Goal: Contribute content

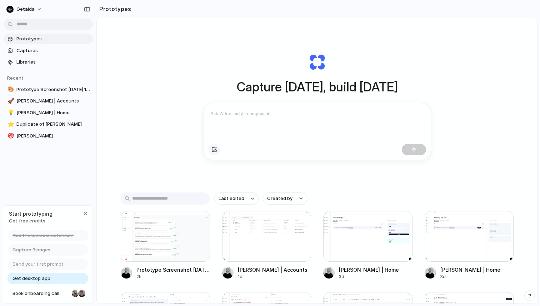
click at [211, 152] on button "button" at bounding box center [214, 149] width 11 height 11
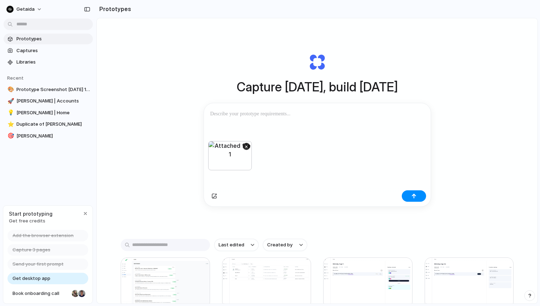
click at [287, 127] on div at bounding box center [317, 122] width 227 height 38
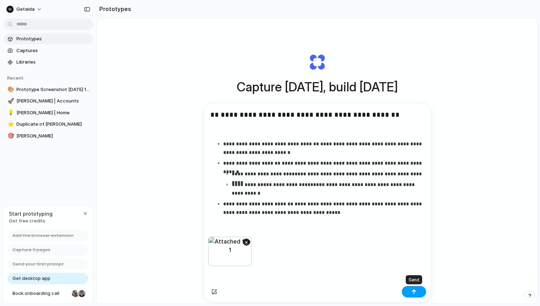
click at [411, 291] on button "button" at bounding box center [414, 291] width 24 height 11
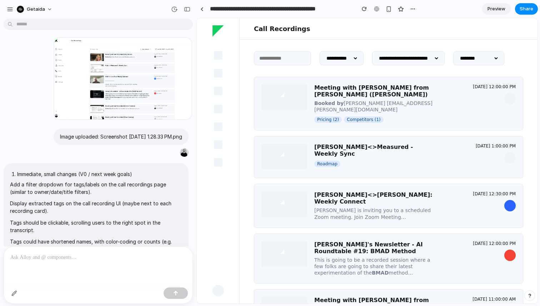
click at [498, 8] on span "Preview" at bounding box center [497, 8] width 18 height 7
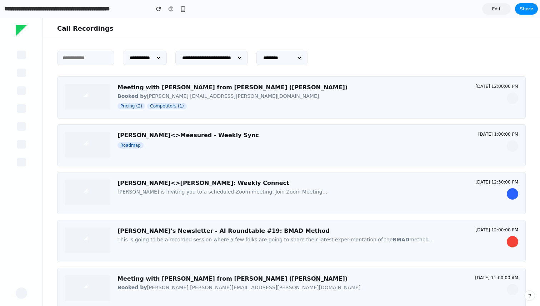
click at [308, 59] on div "**********" at bounding box center [282, 58] width 51 height 14
click at [302, 59] on select "**********" at bounding box center [282, 58] width 40 height 14
click at [500, 11] on span "Edit" at bounding box center [497, 8] width 9 height 7
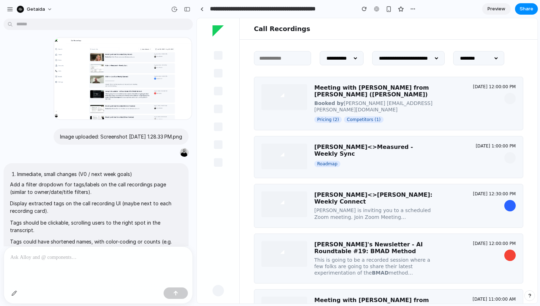
scroll to position [46, 0]
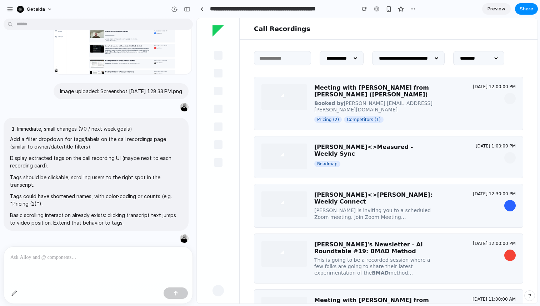
click at [70, 261] on p at bounding box center [98, 257] width 176 height 9
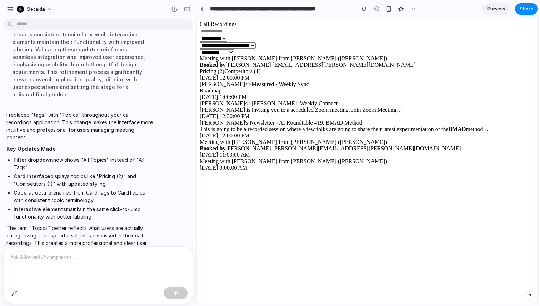
scroll to position [0, 0]
click at [234, 55] on select "**********" at bounding box center [217, 52] width 35 height 6
click at [500, 7] on span "Preview" at bounding box center [497, 8] width 18 height 7
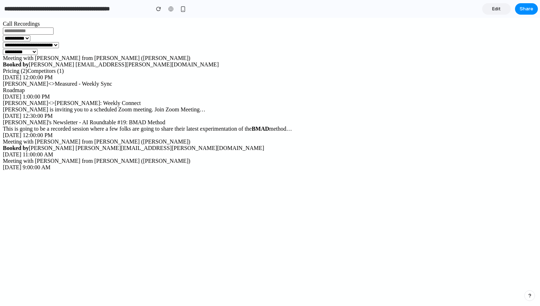
click at [493, 10] on span "Edit" at bounding box center [497, 8] width 9 height 7
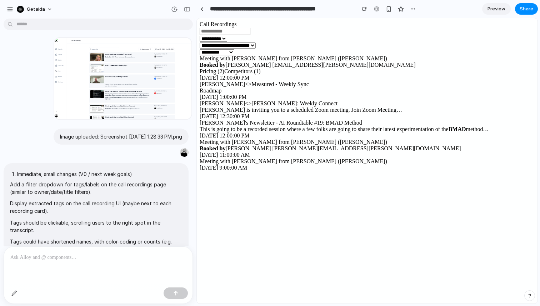
scroll to position [239, 0]
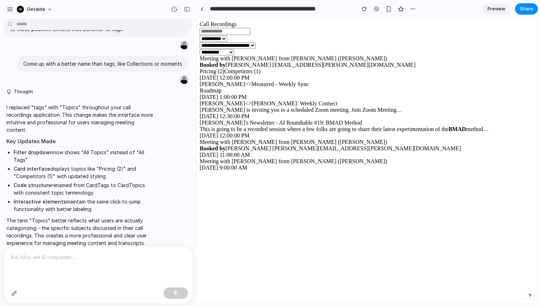
click at [99, 255] on p at bounding box center [98, 257] width 176 height 9
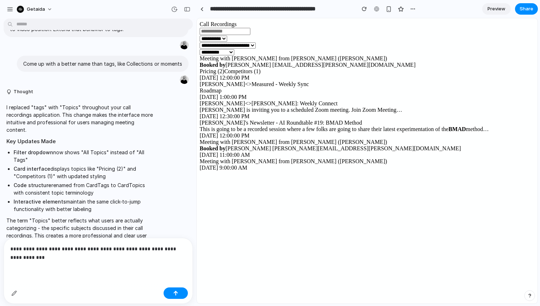
scroll to position [248, 0]
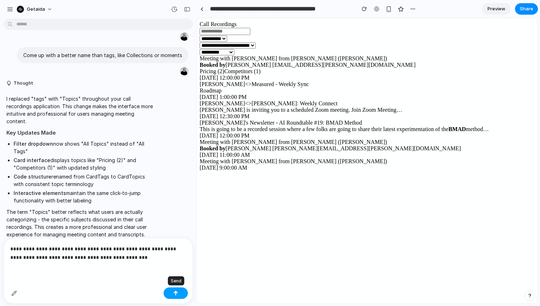
click at [176, 296] on div "button" at bounding box center [175, 293] width 5 height 5
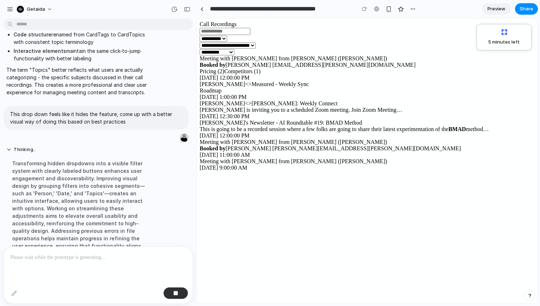
scroll to position [414, 0]
